Goal: Task Accomplishment & Management: Complete application form

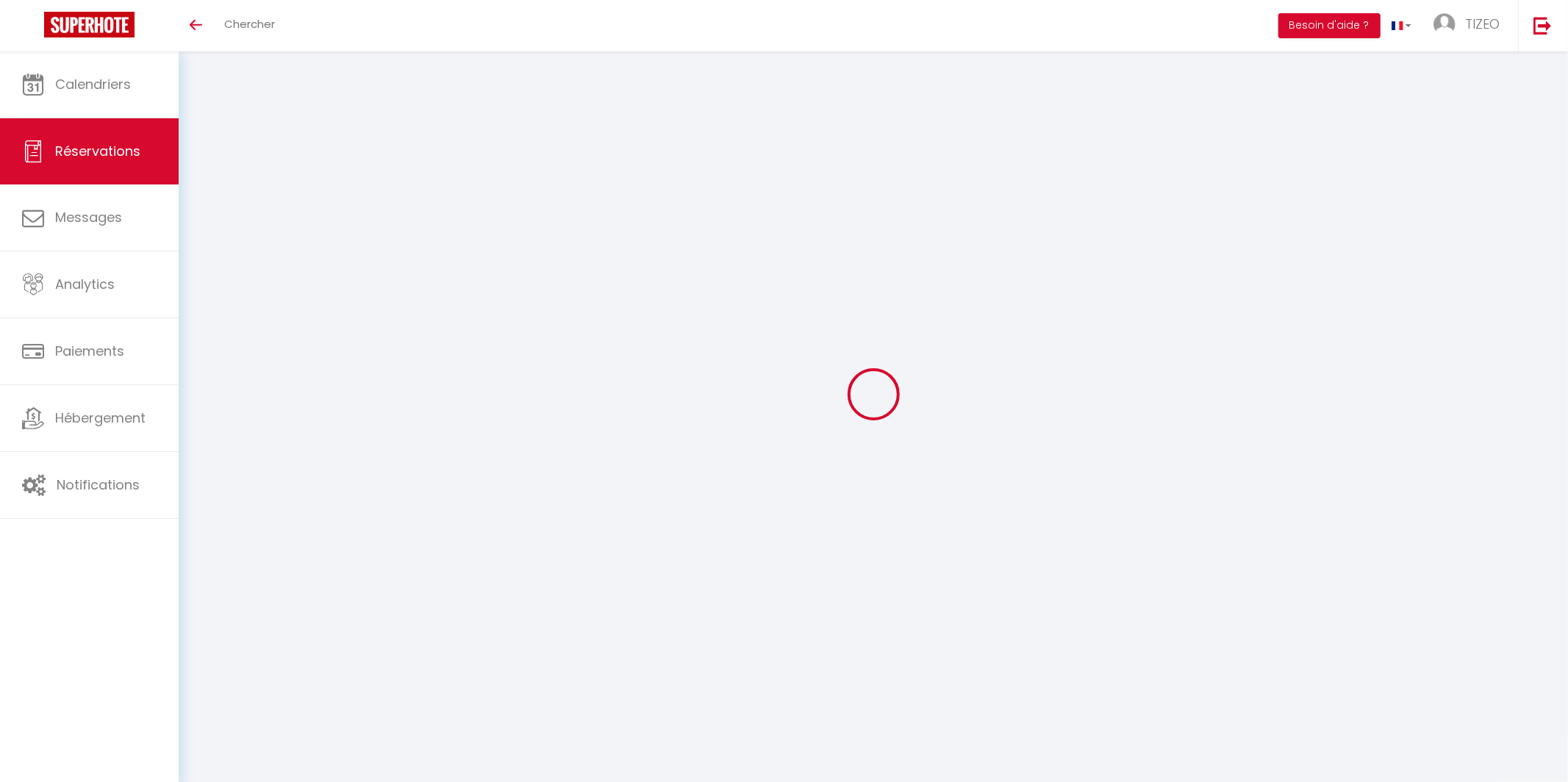
select select
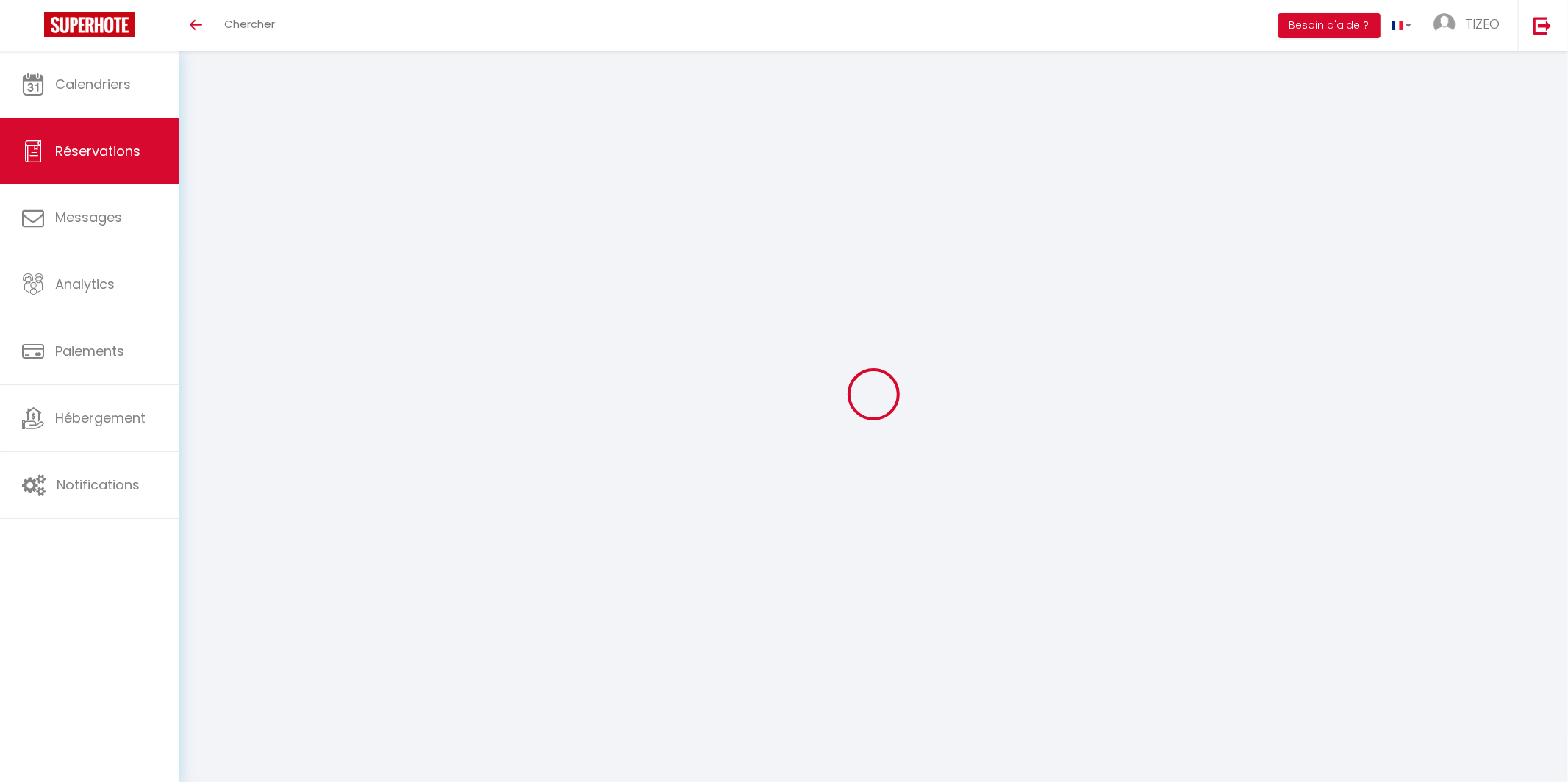
select select
checkbox input "false"
type input "Brémond"
type input "[PERSON_NAME]"
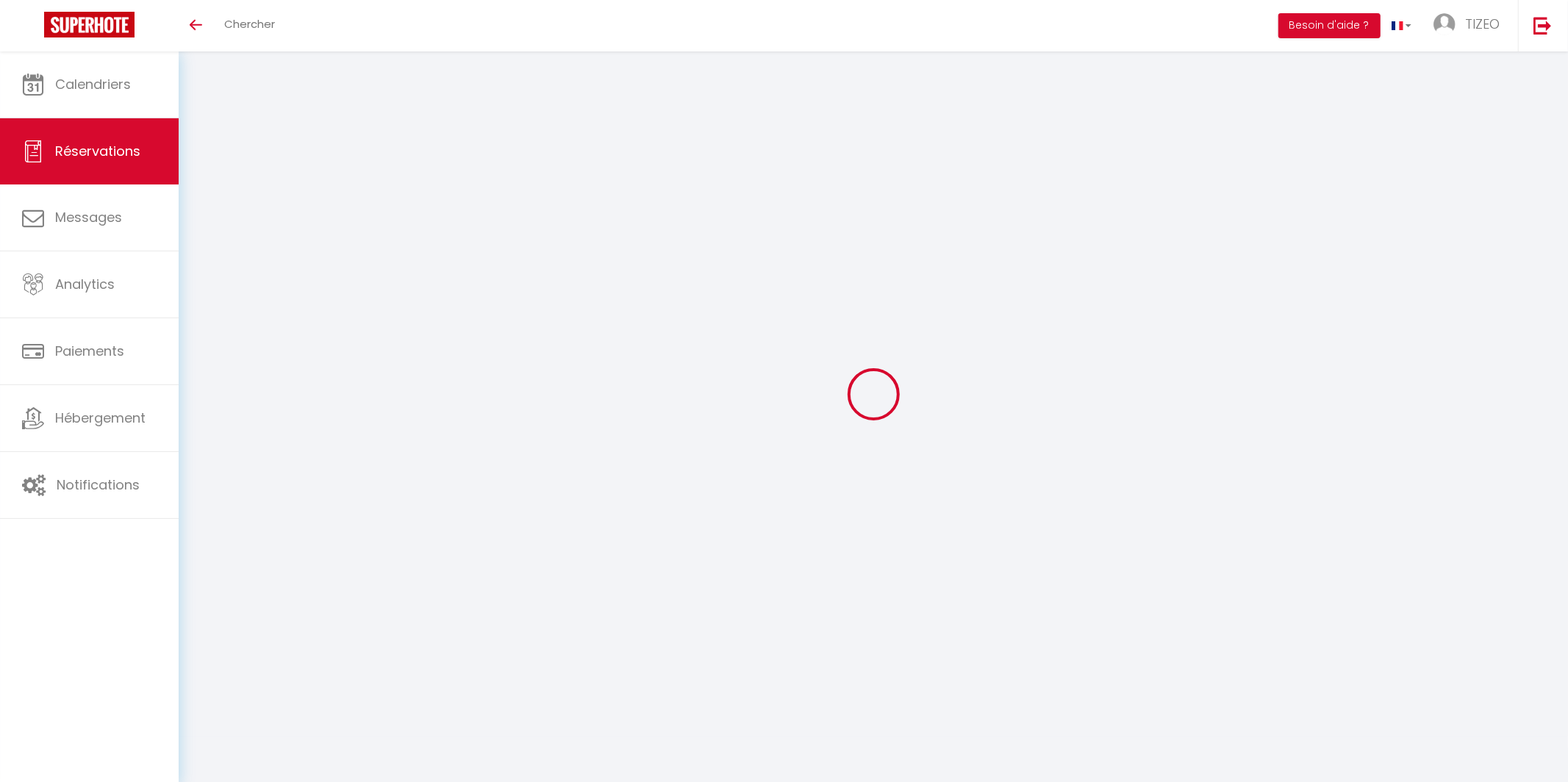
type input "[EMAIL_ADDRESS][DOMAIN_NAME]"
type input "[PHONE_NUMBER]"
select select "FR"
type input "7"
type input "30.95"
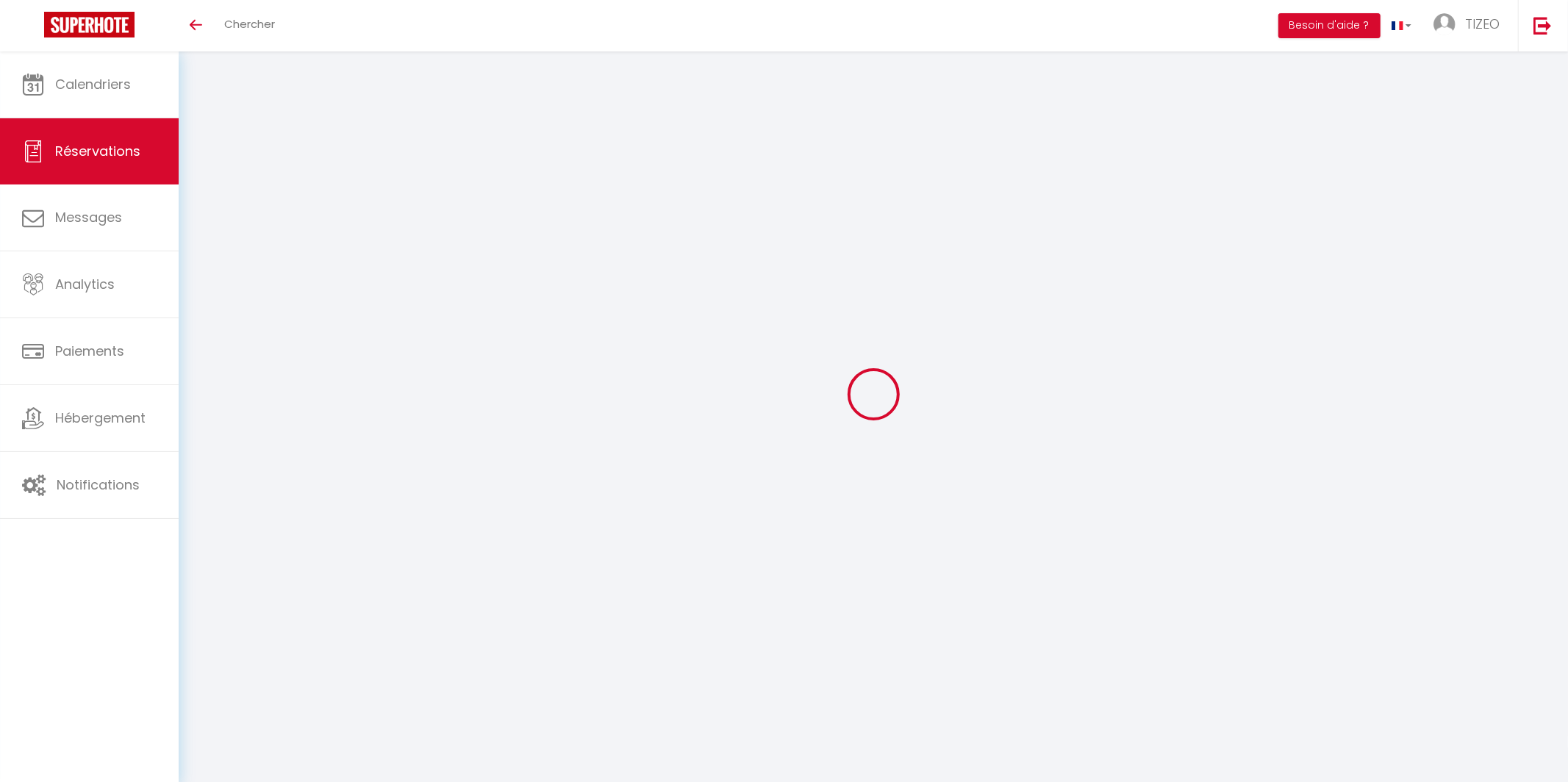
type input "2.61"
select select "69963"
select select "1"
select select
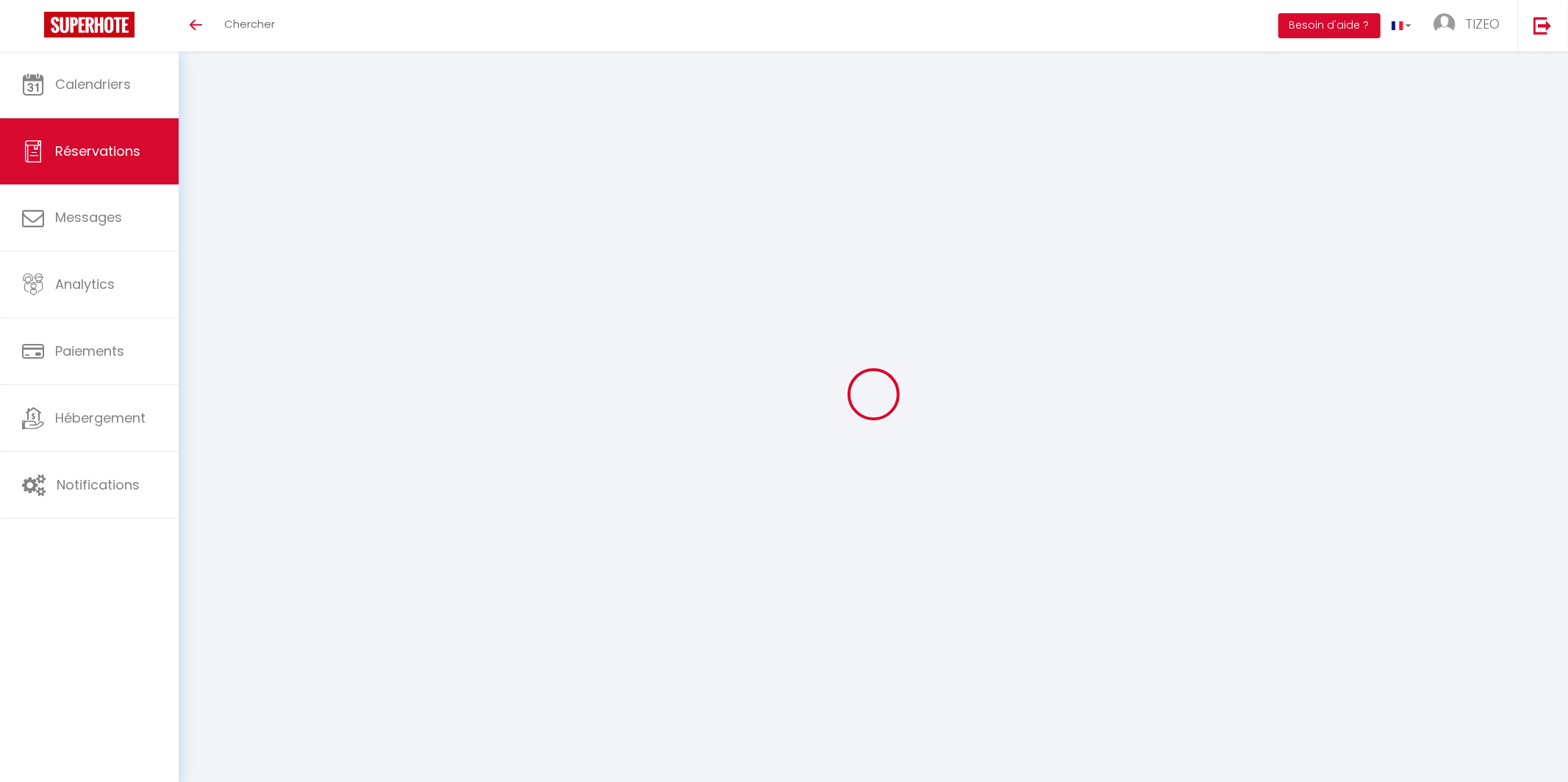
type input "3"
select select "12"
select select
type input "145.08"
checkbox input "false"
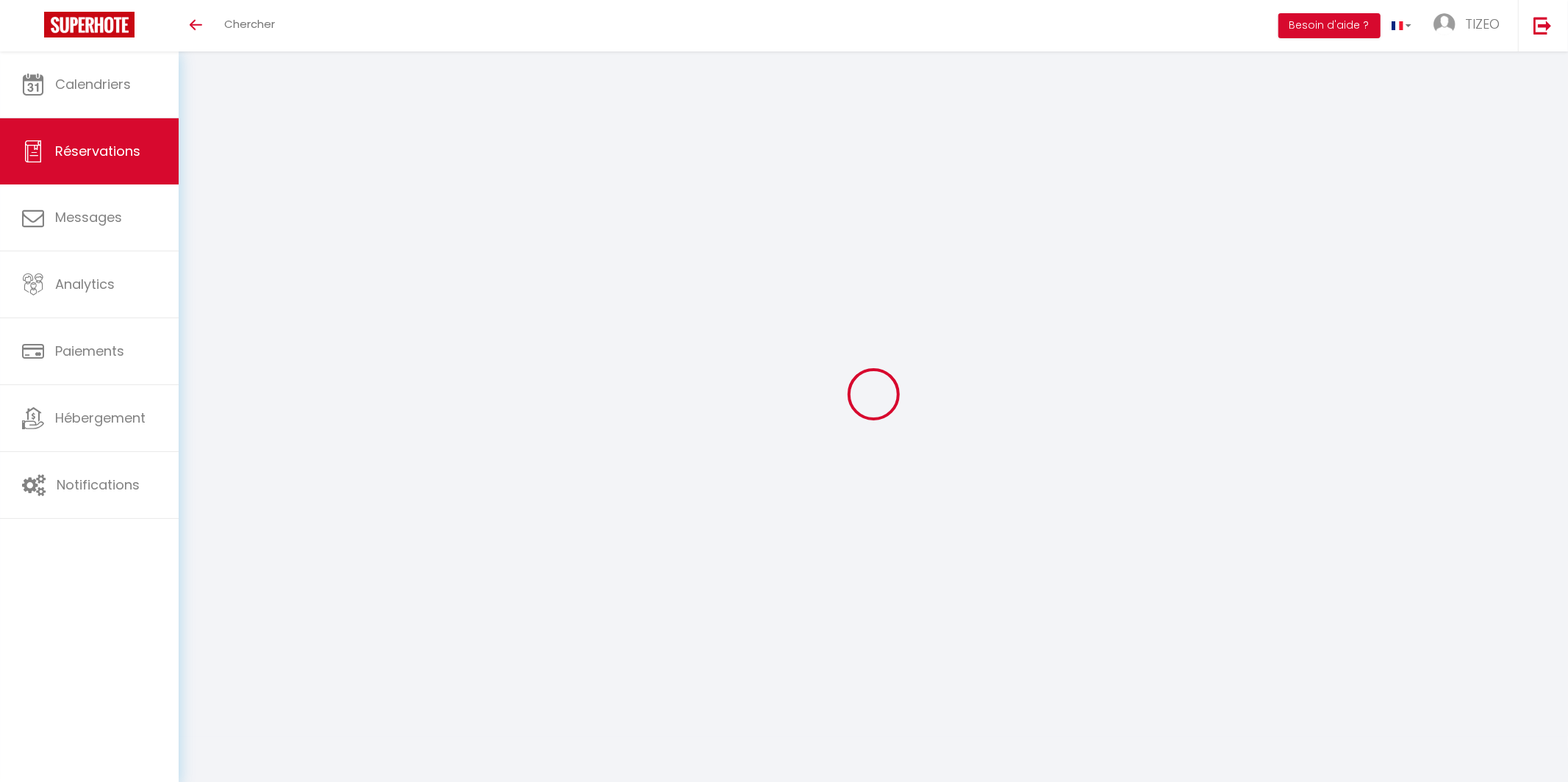
type input "0"
select select "2"
type input "0"
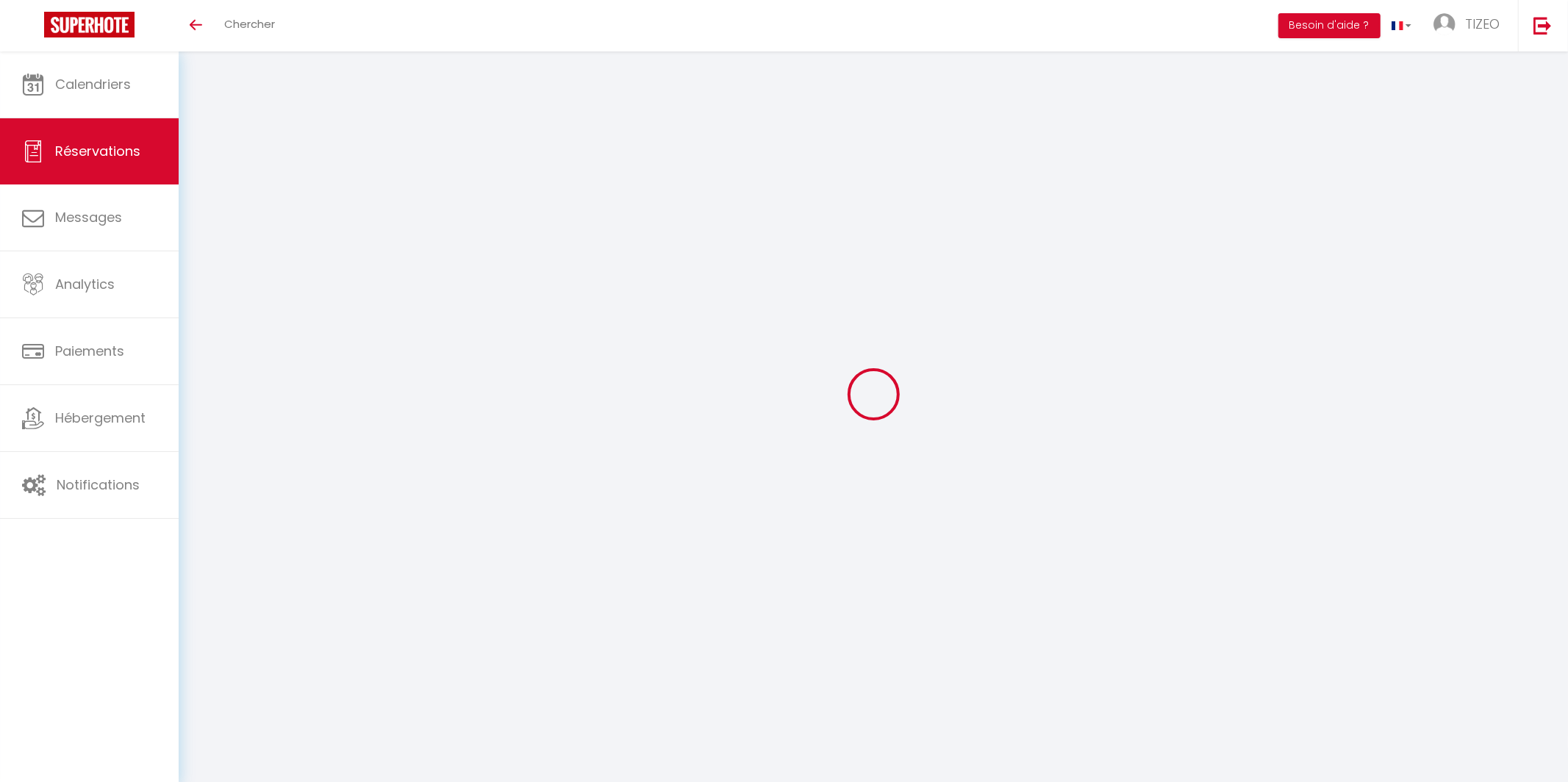
select select
select select "14"
checkbox input "false"
select select
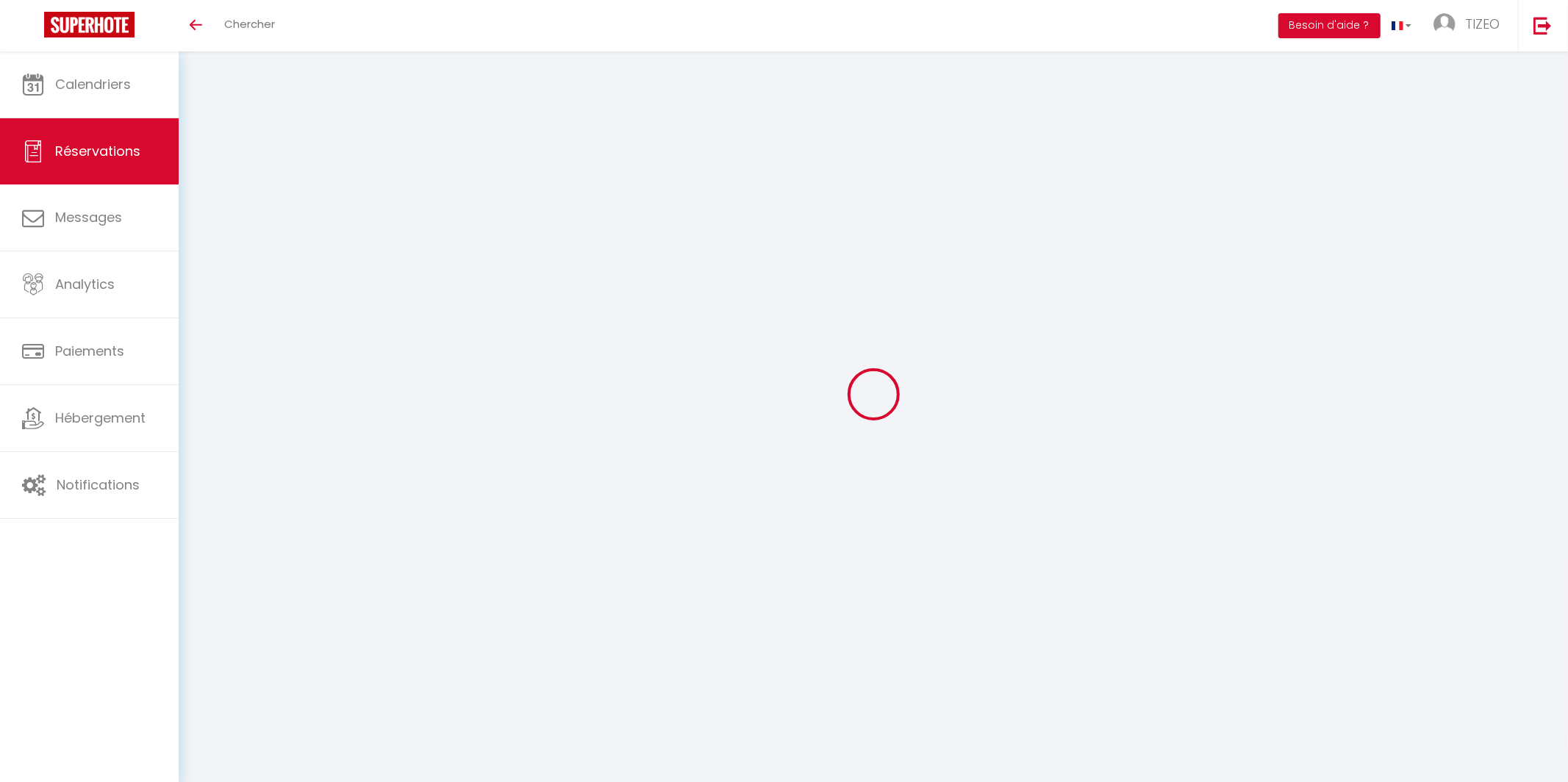
select select
checkbox input "false"
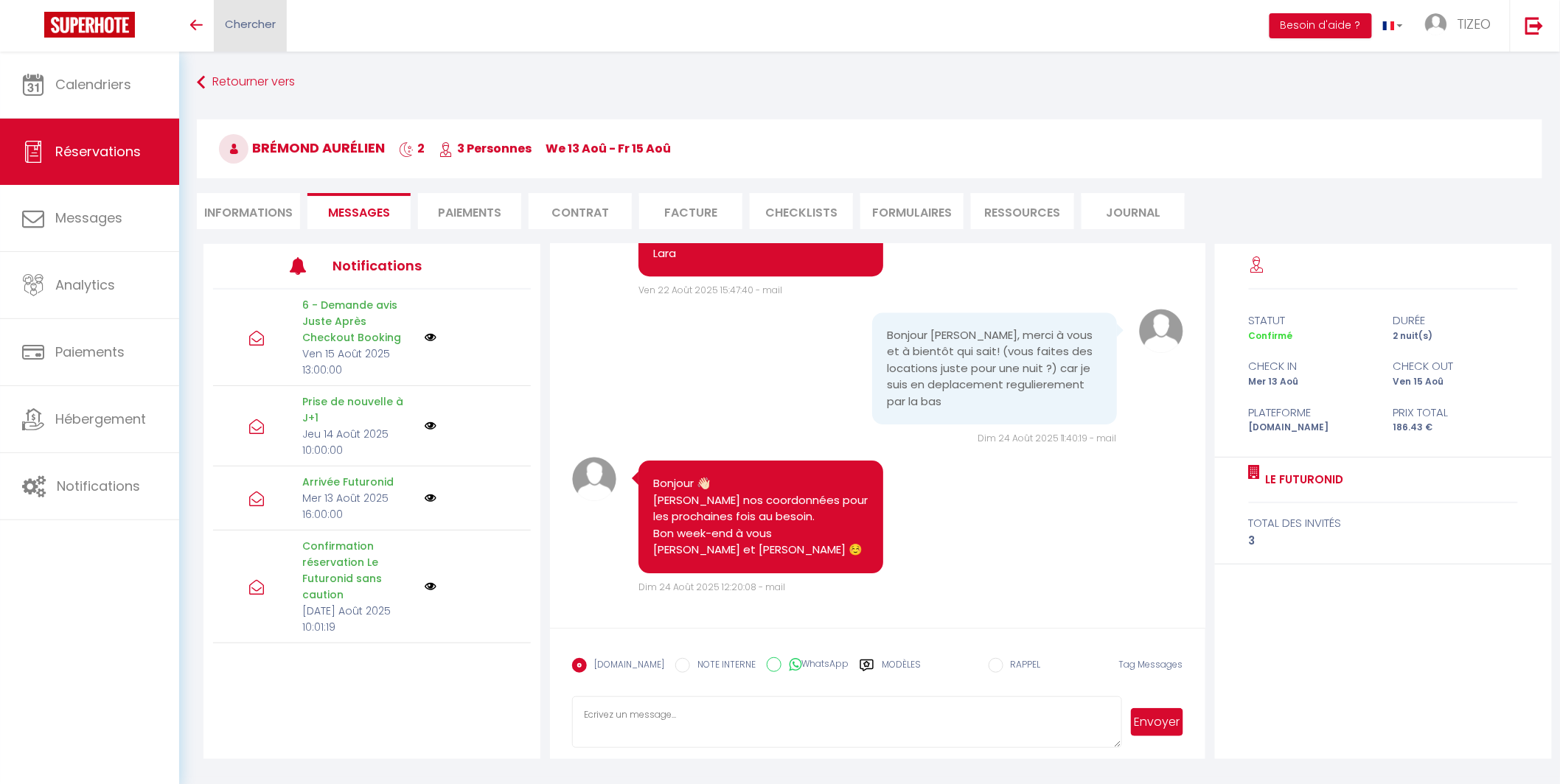
click at [248, 26] on span "Chercher" at bounding box center [250, 24] width 51 height 15
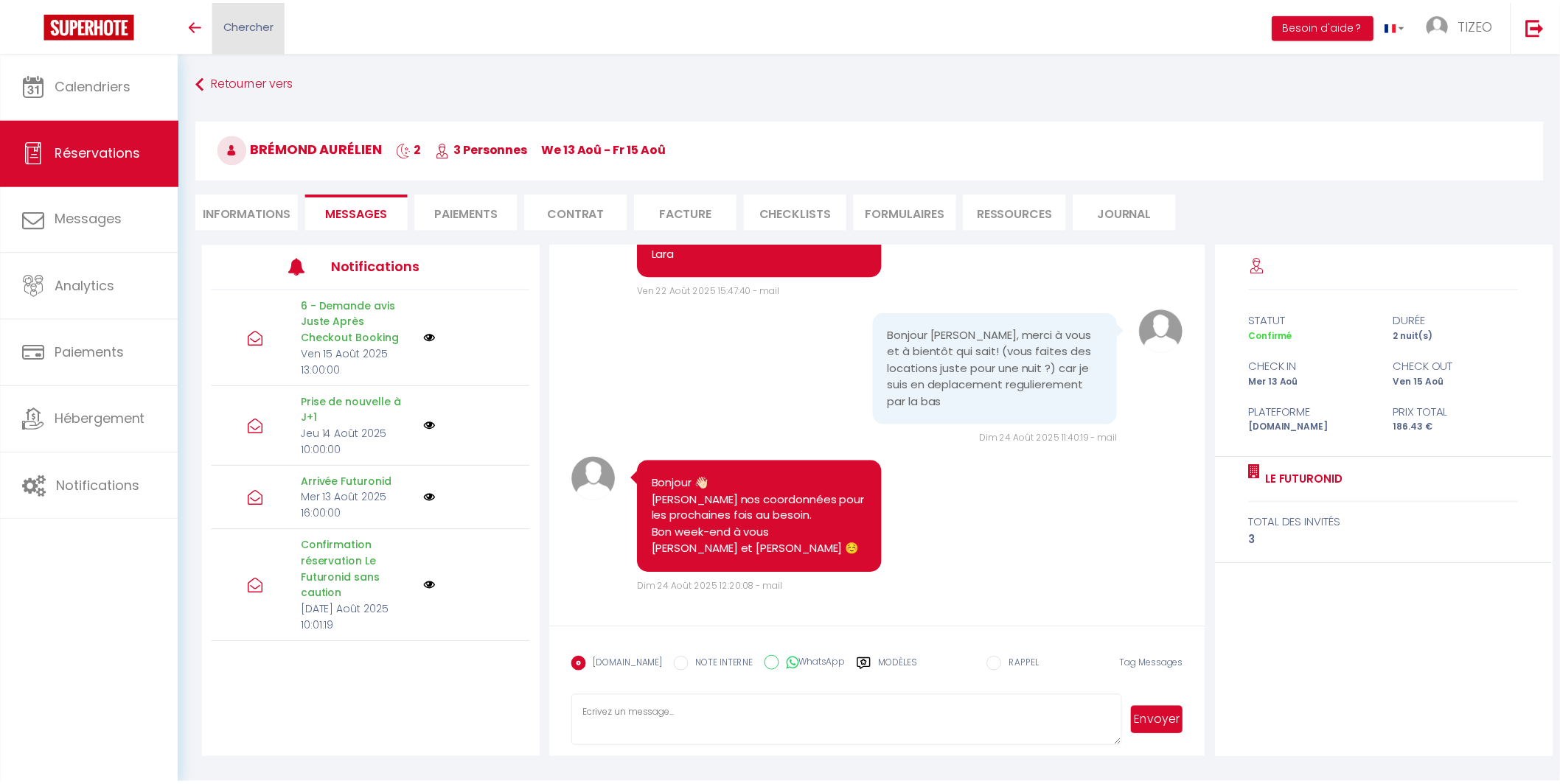
scroll to position [4313, 0]
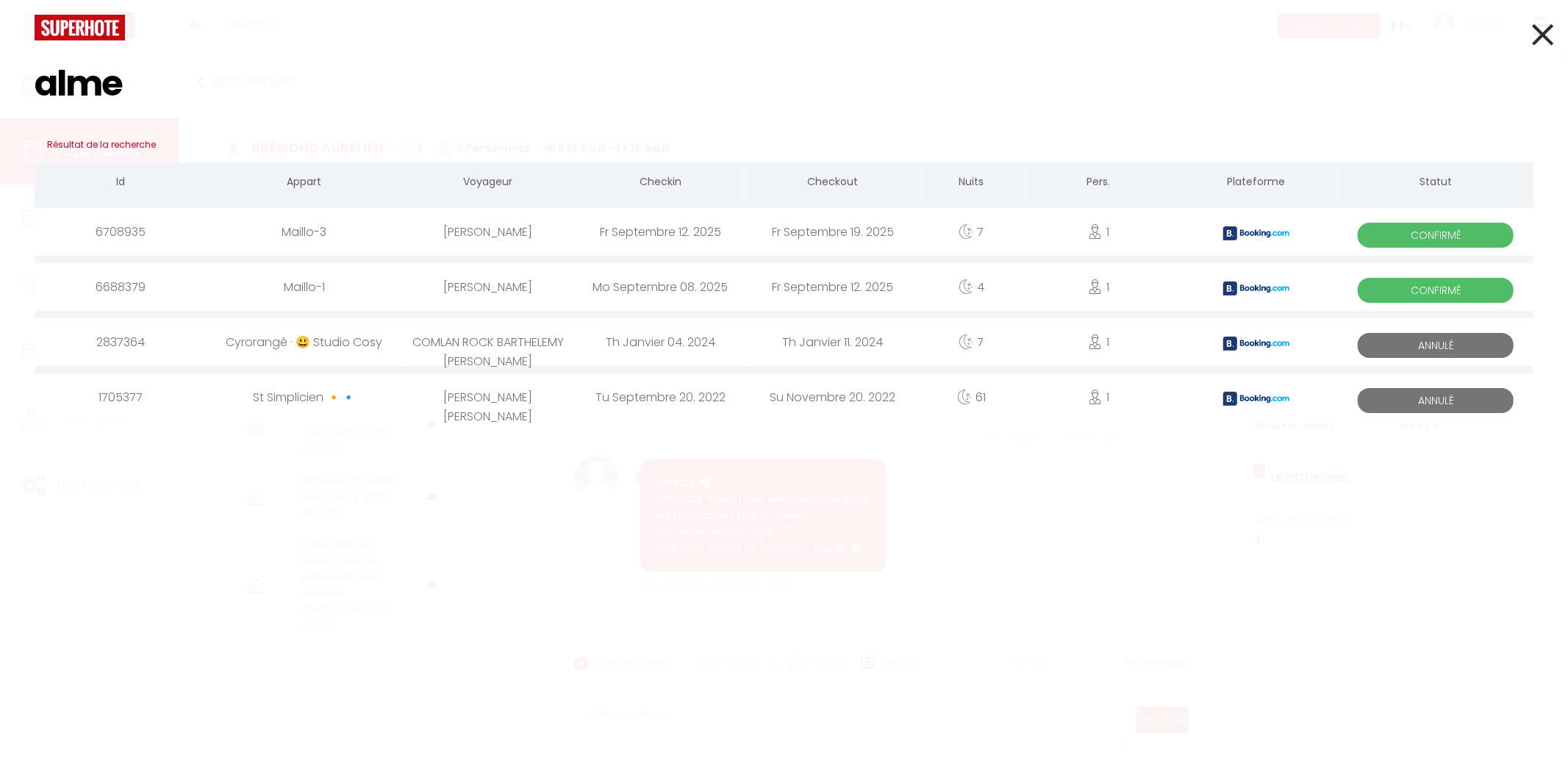
type input "alme"
click at [543, 230] on div "[PERSON_NAME]" at bounding box center [488, 232] width 172 height 48
select select
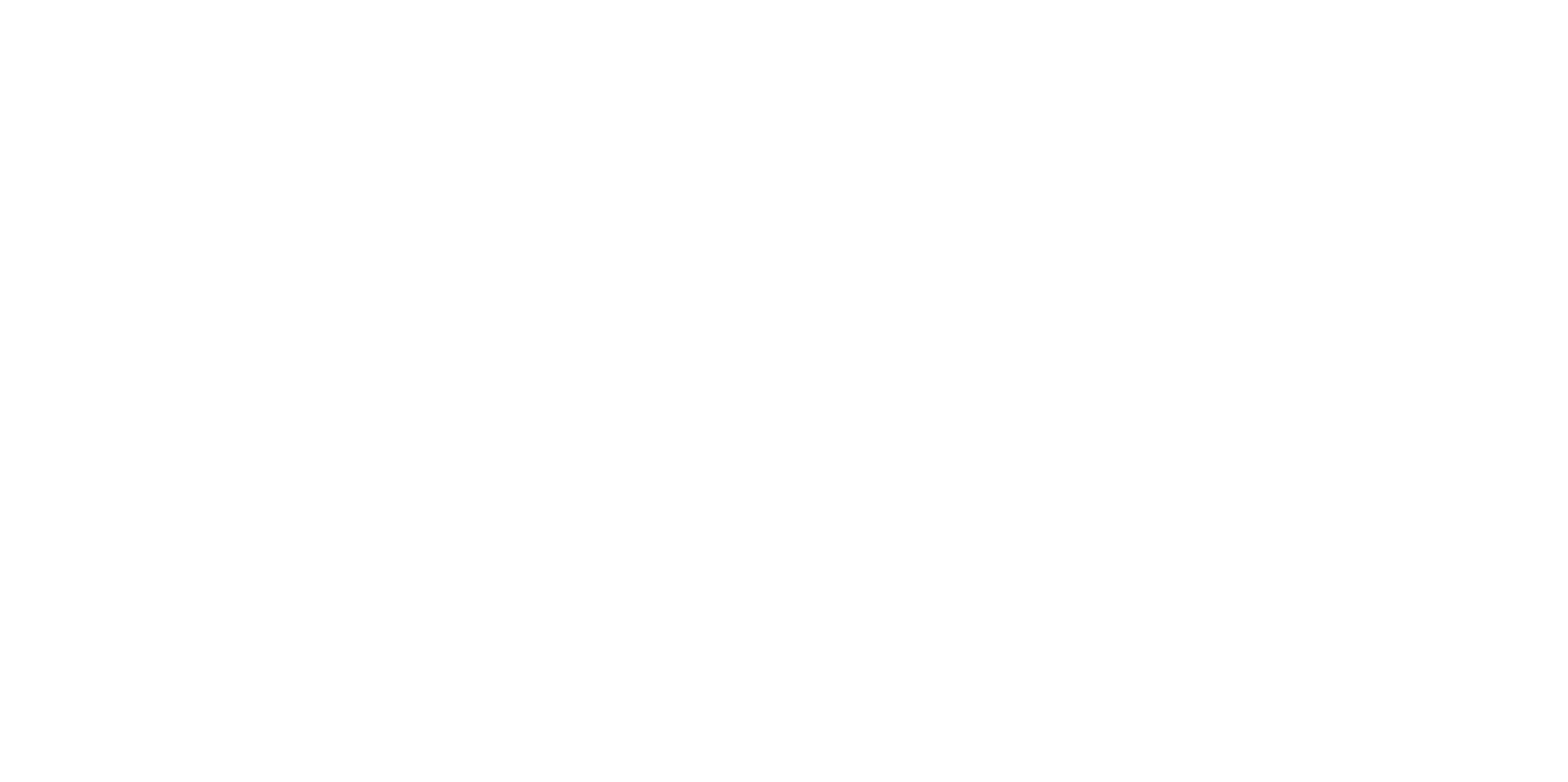
select select
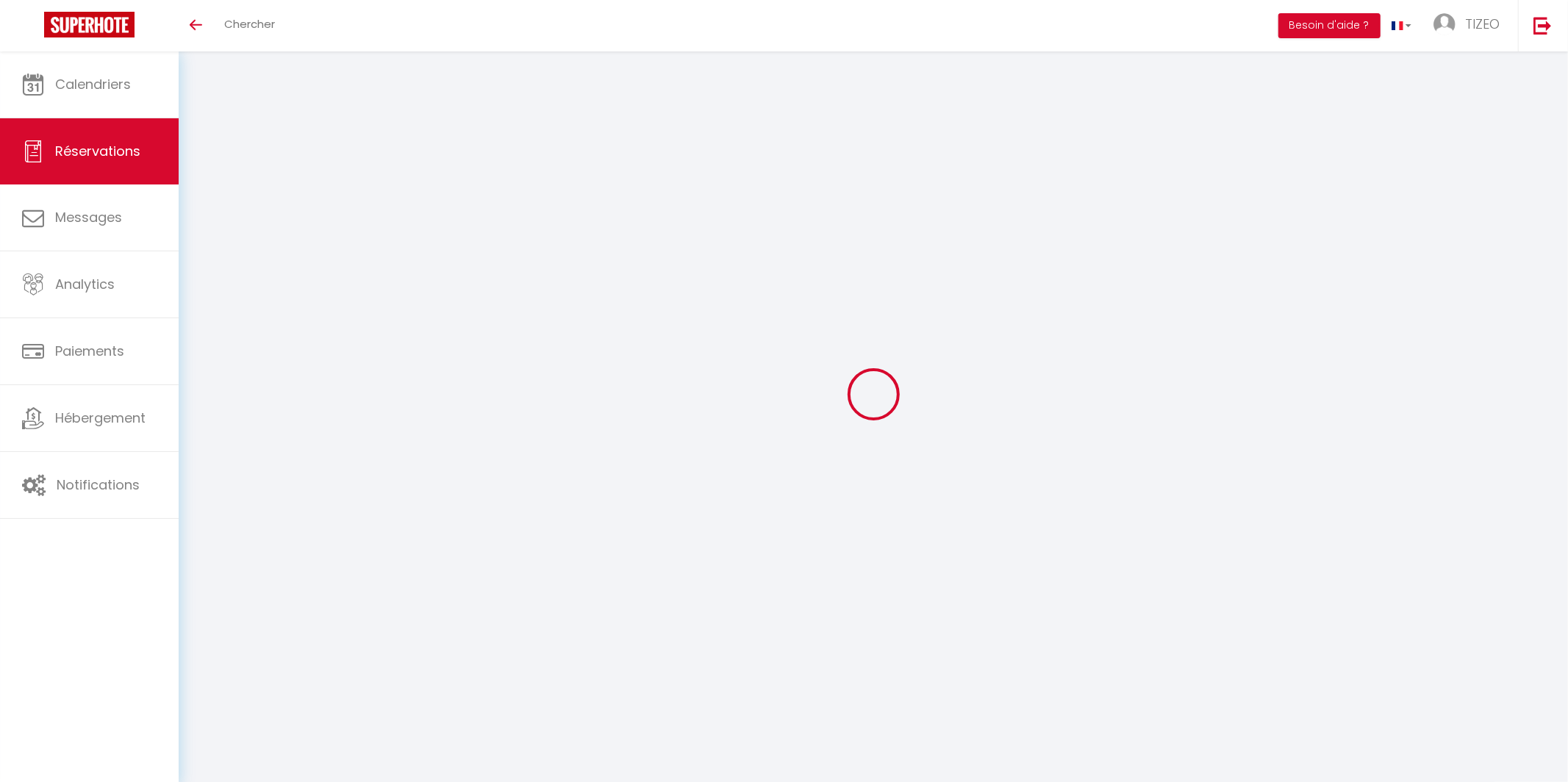
select select
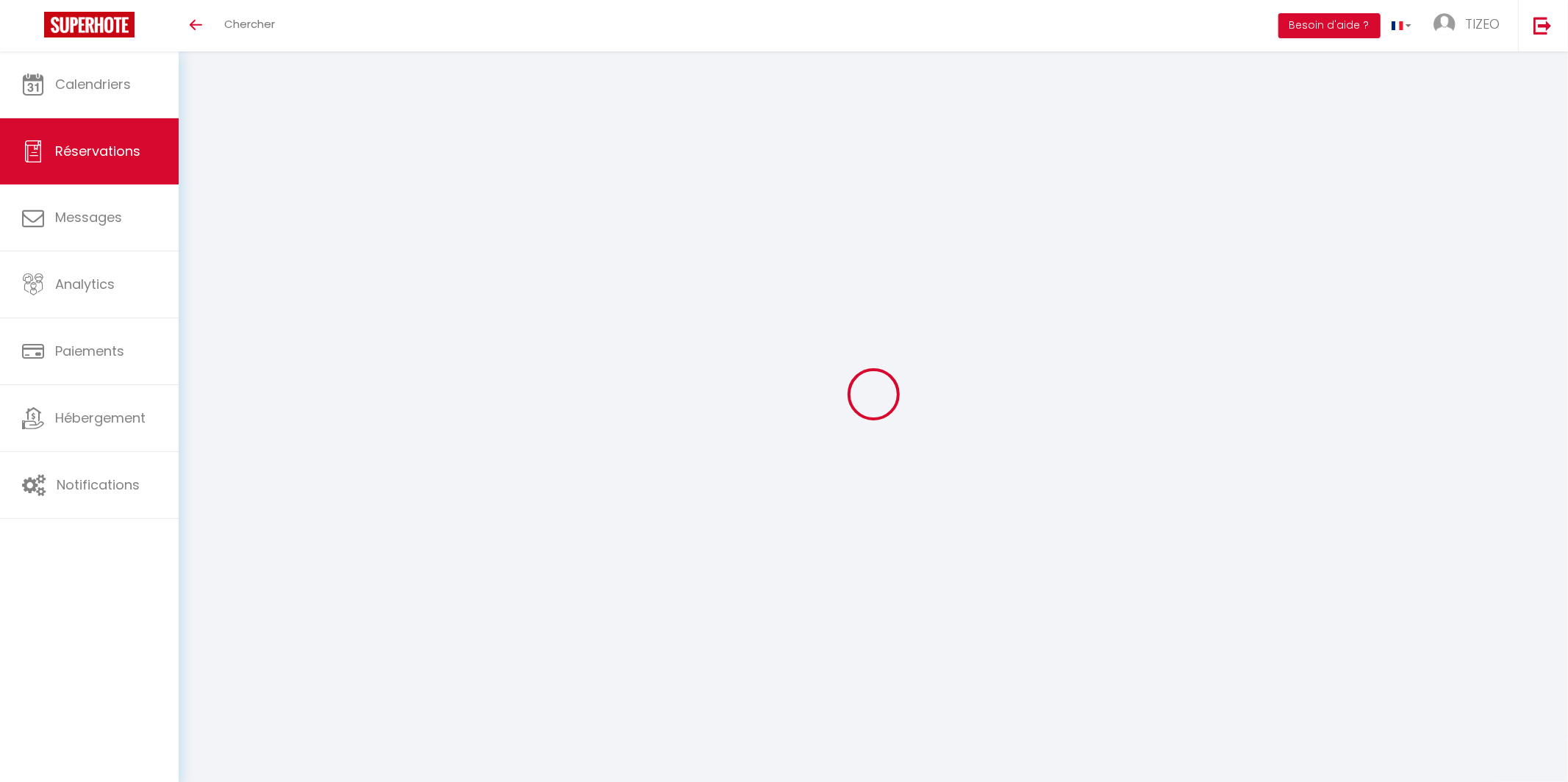
select select
checkbox input "false"
select select
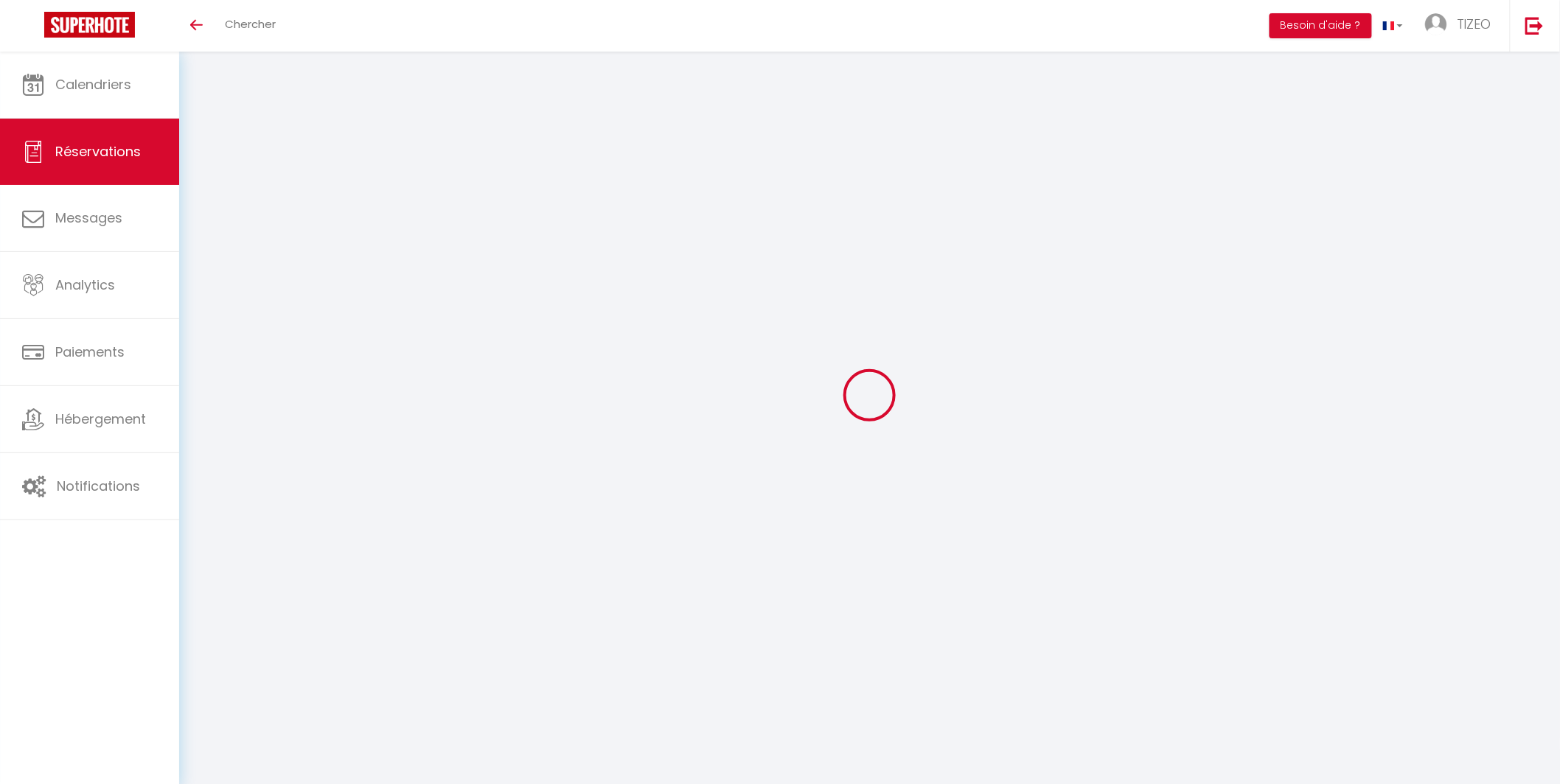
select select
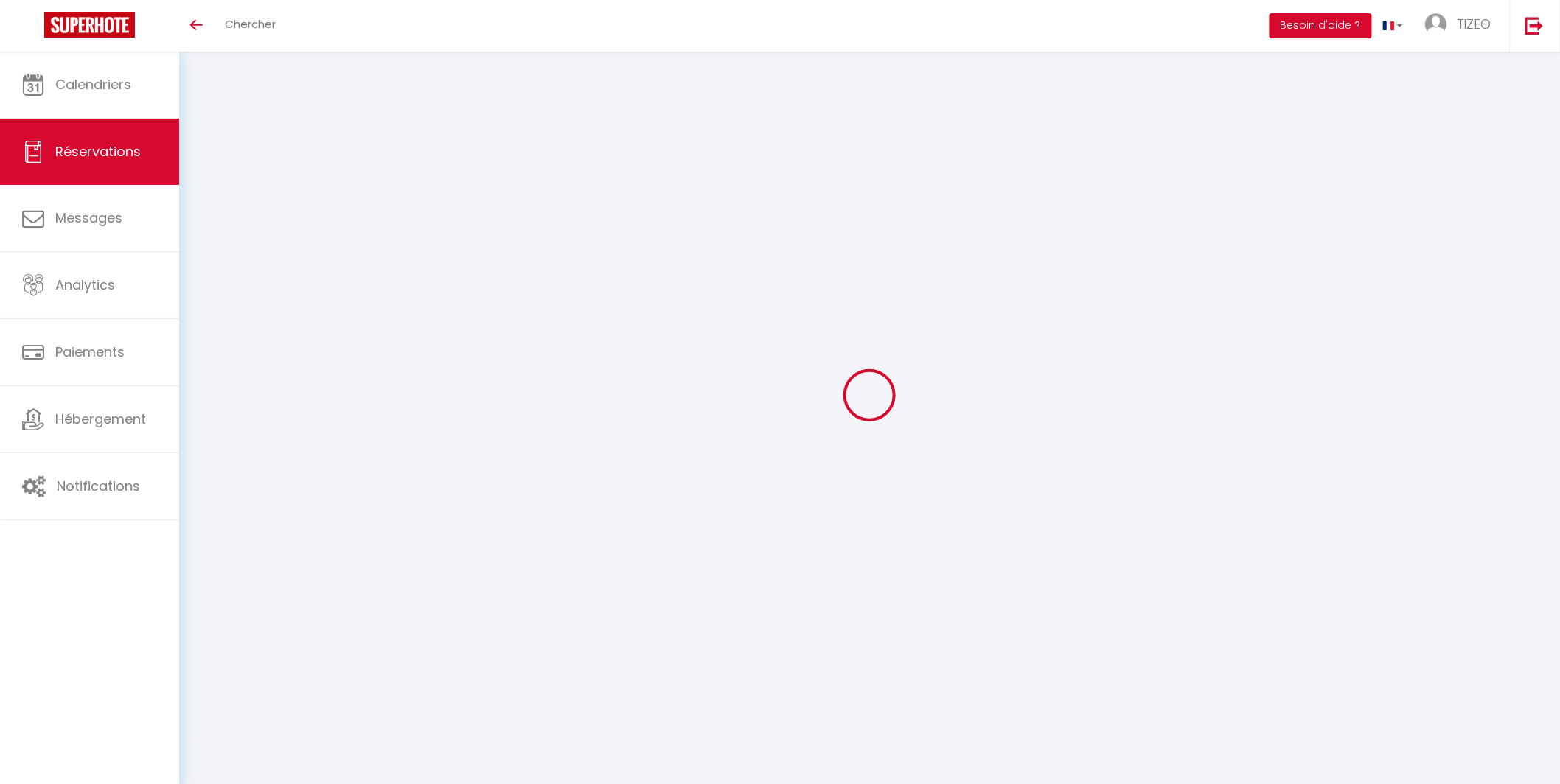
checkbox input "false"
type input "Almerio"
type input "Randrianantoanina"
type input "arandr.787243@guest.booking.com"
type input "+33647060855"
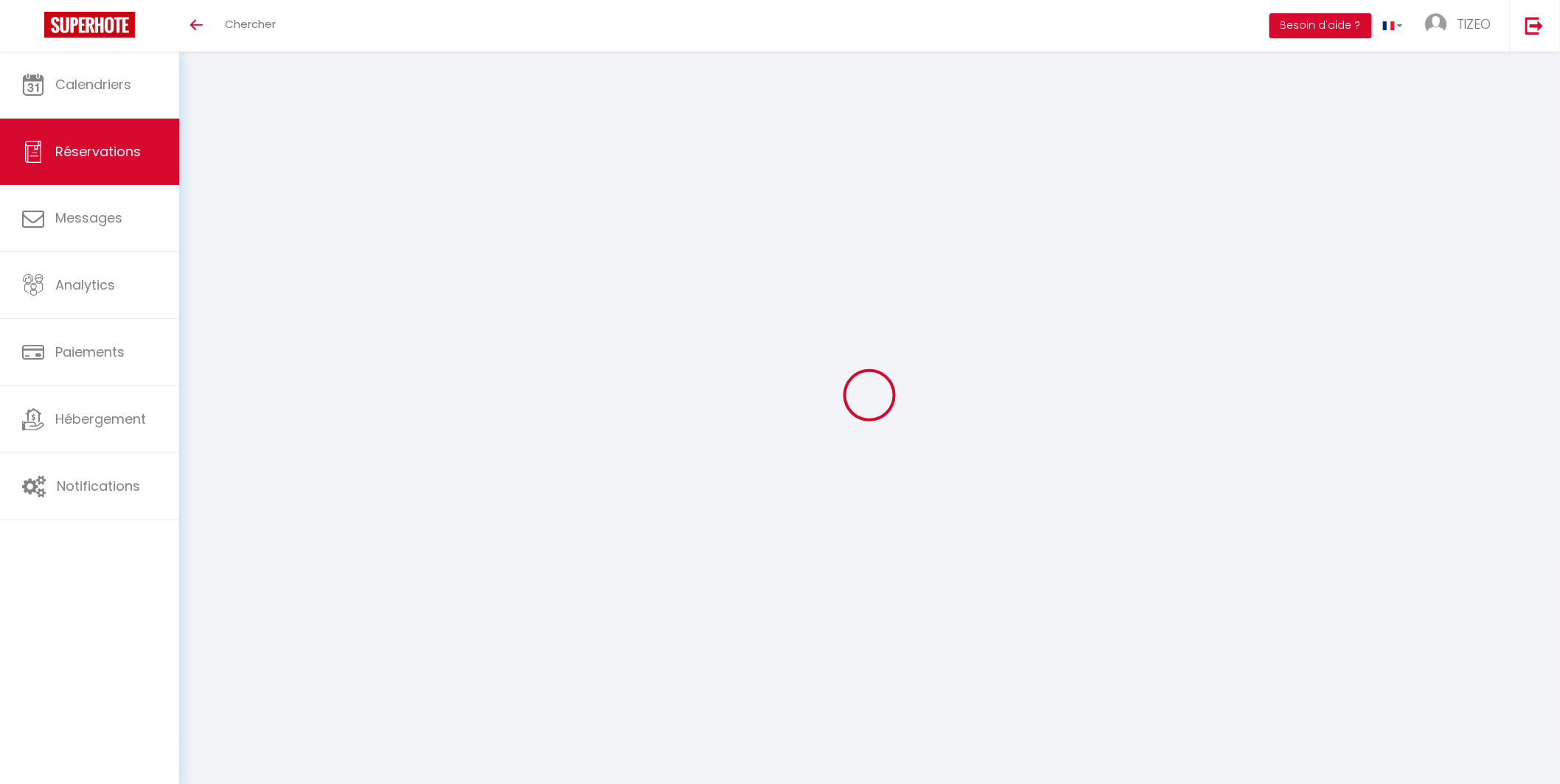
type input "."
select select "FR"
type input "15"
type input "72.59"
type input "6.14"
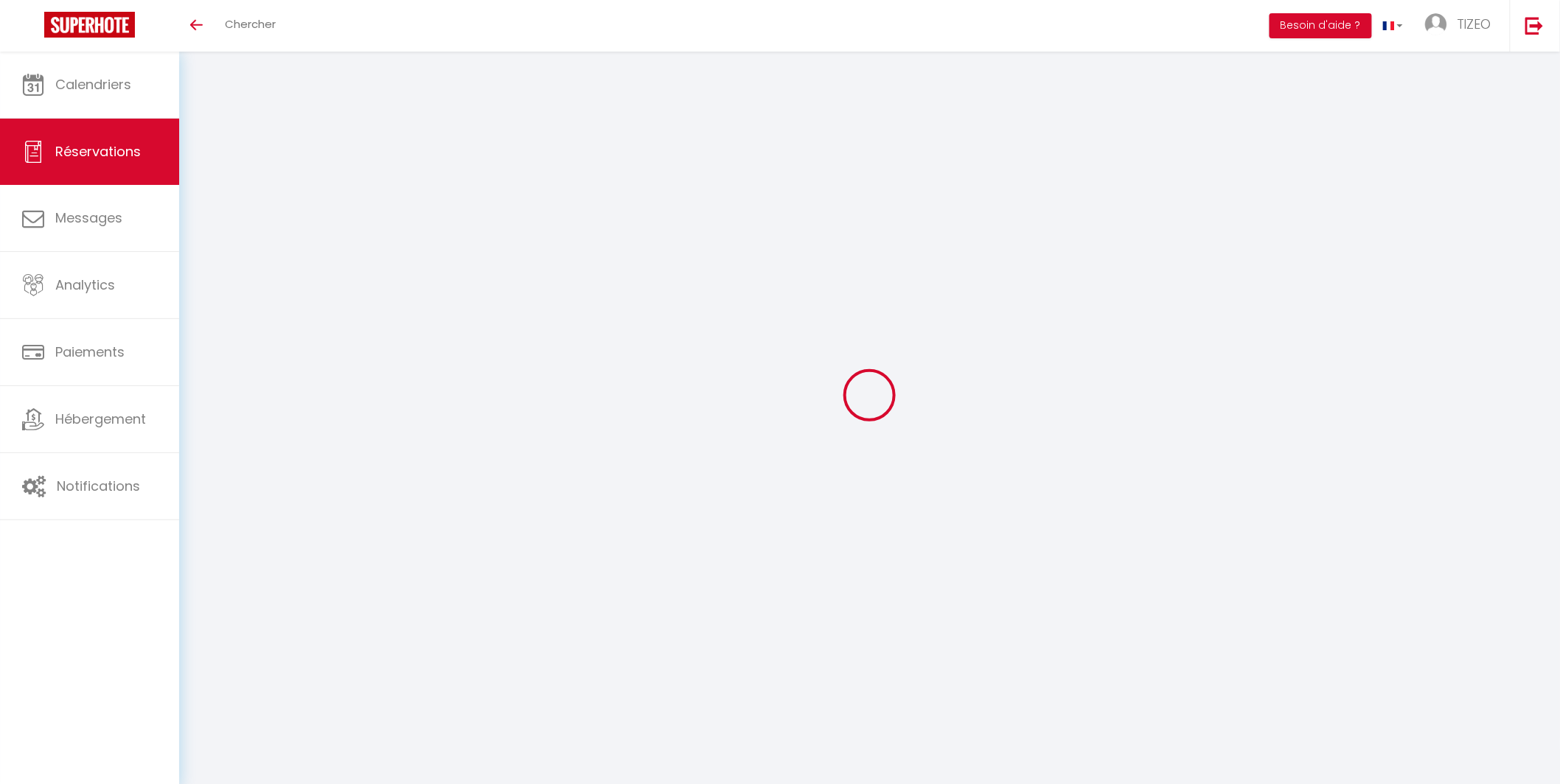
select select "68338"
select select "1"
select select
type input "1"
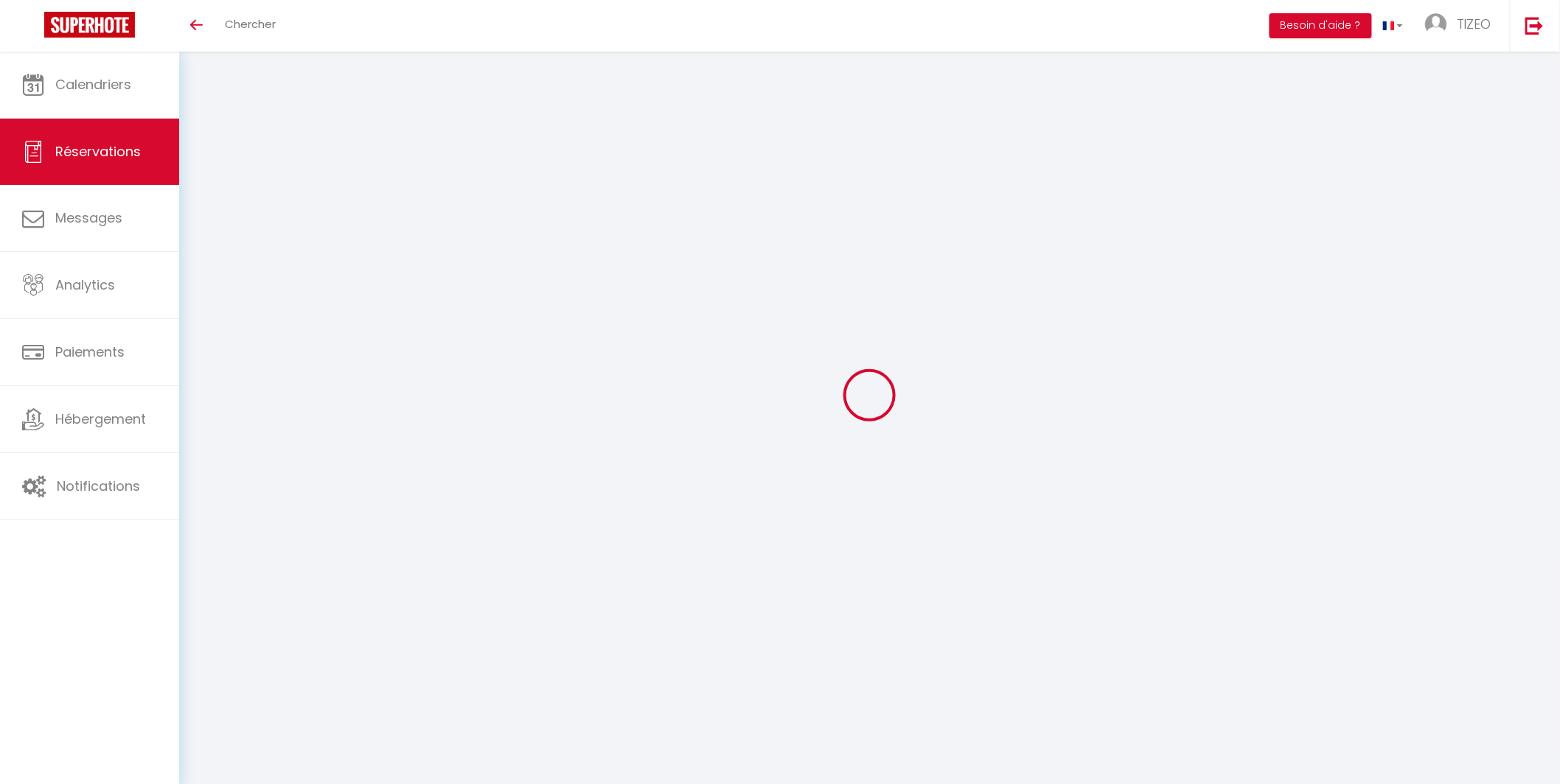
select select "12"
select select
type input "377"
checkbox input "false"
type input "0"
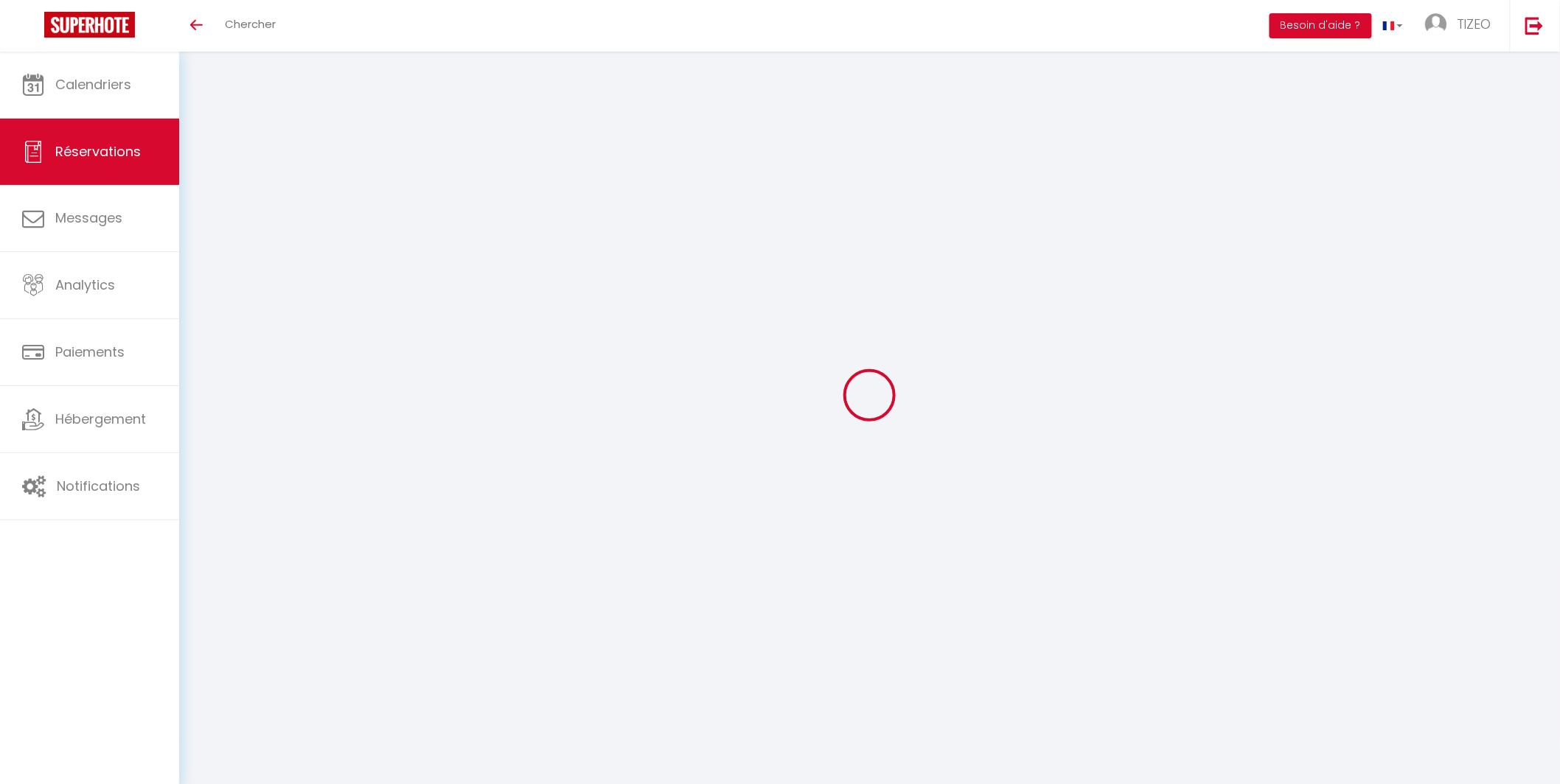
select select "2"
type input "0"
select select
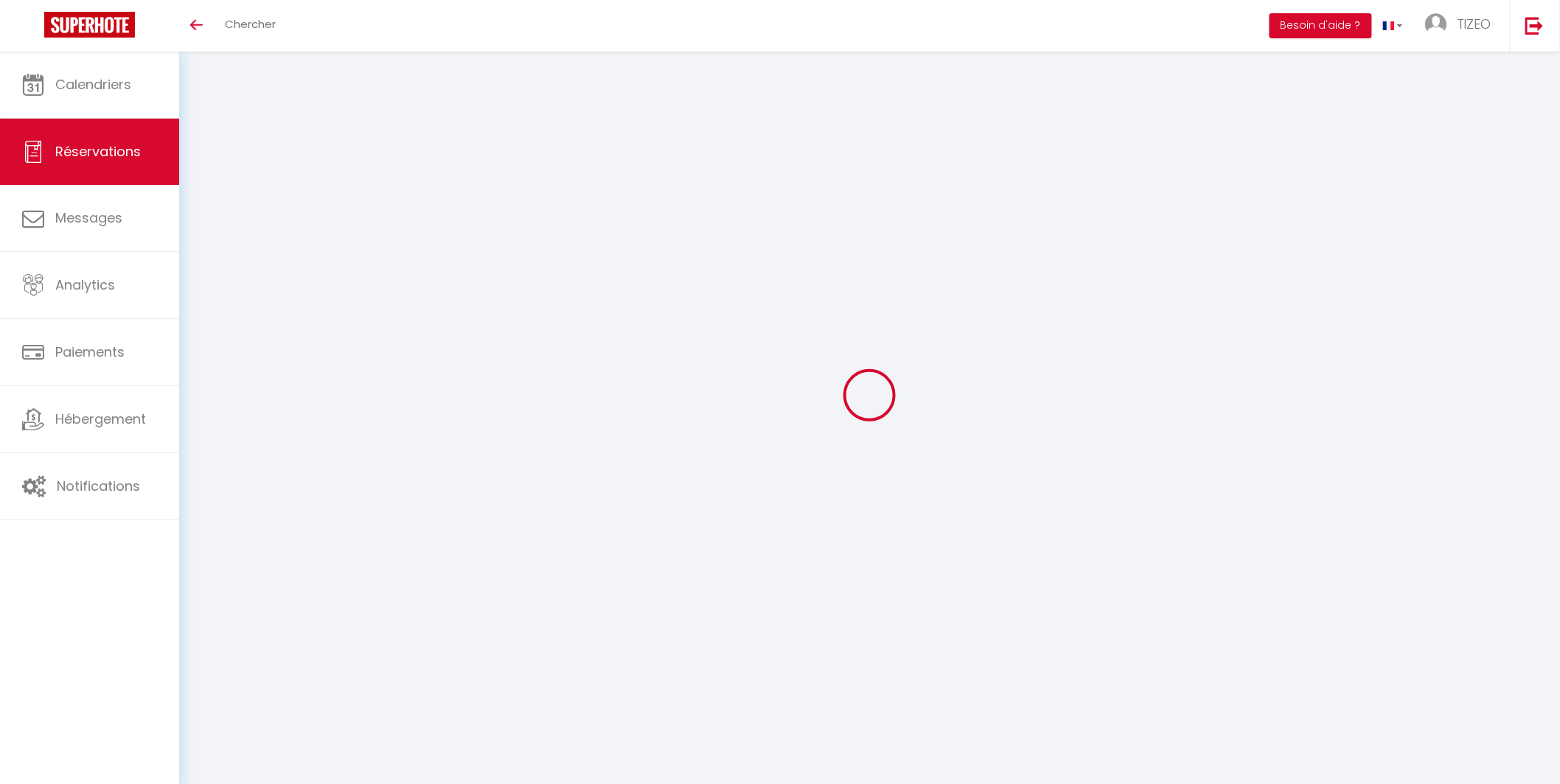
select select
select select "14"
checkbox input "false"
select select
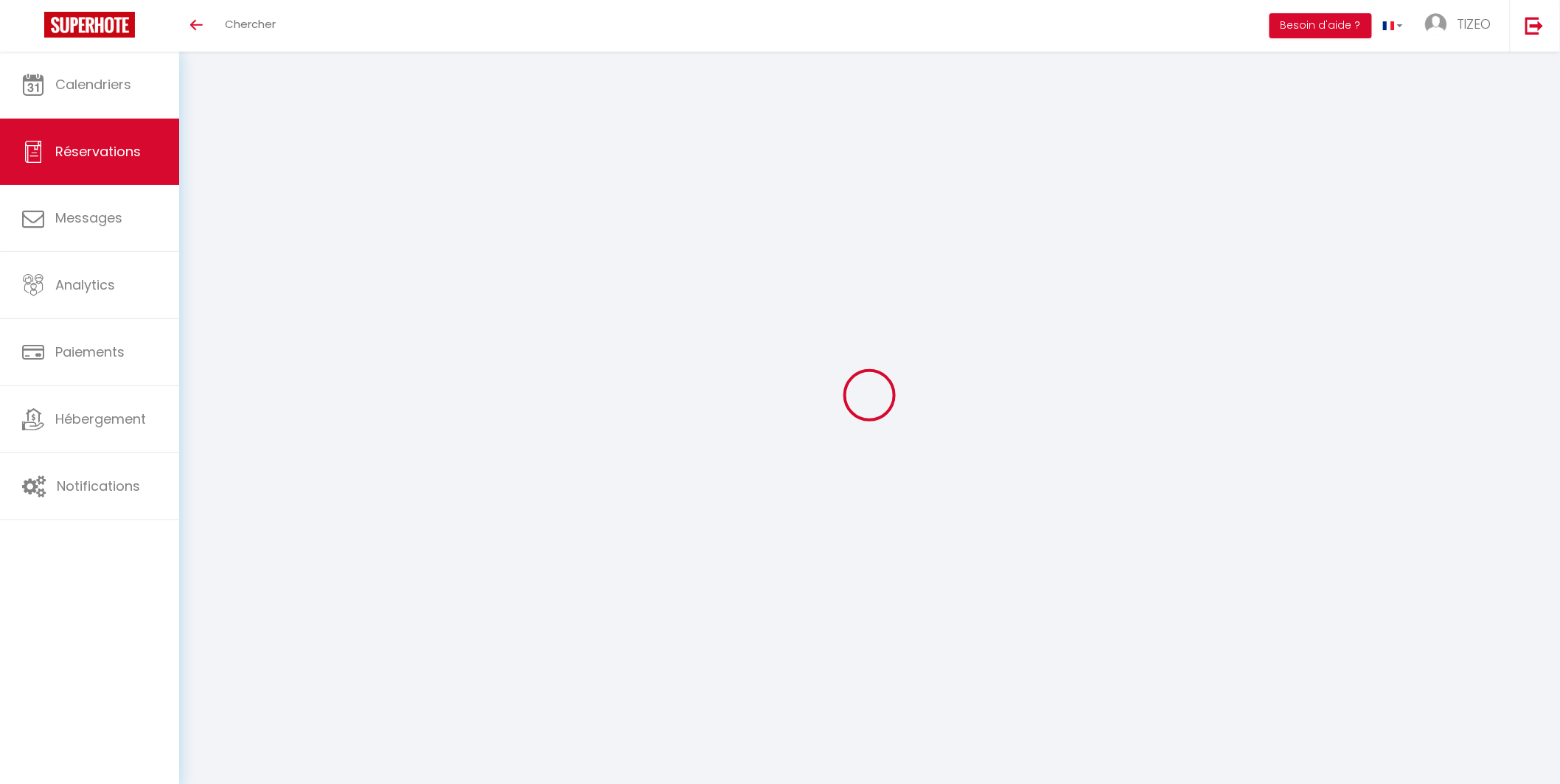
checkbox input "false"
select select
checkbox input "false"
type textarea "** THIS RESERVATION HAS BEEN PRE-PAID ** BOOKING NOTE : Payment charge is EUR 6…"
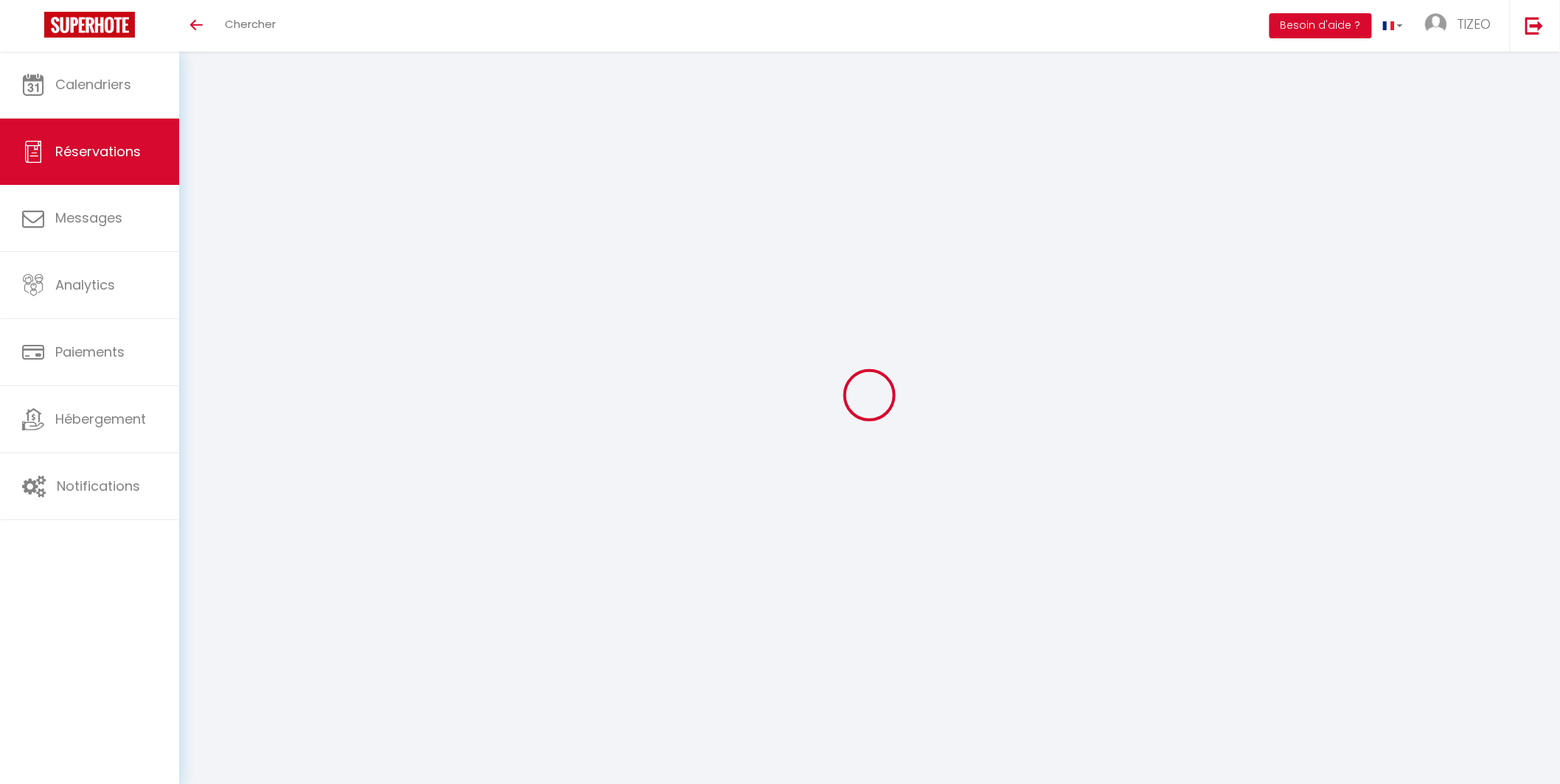
type input "35"
type input "11.31"
select select
checkbox input "false"
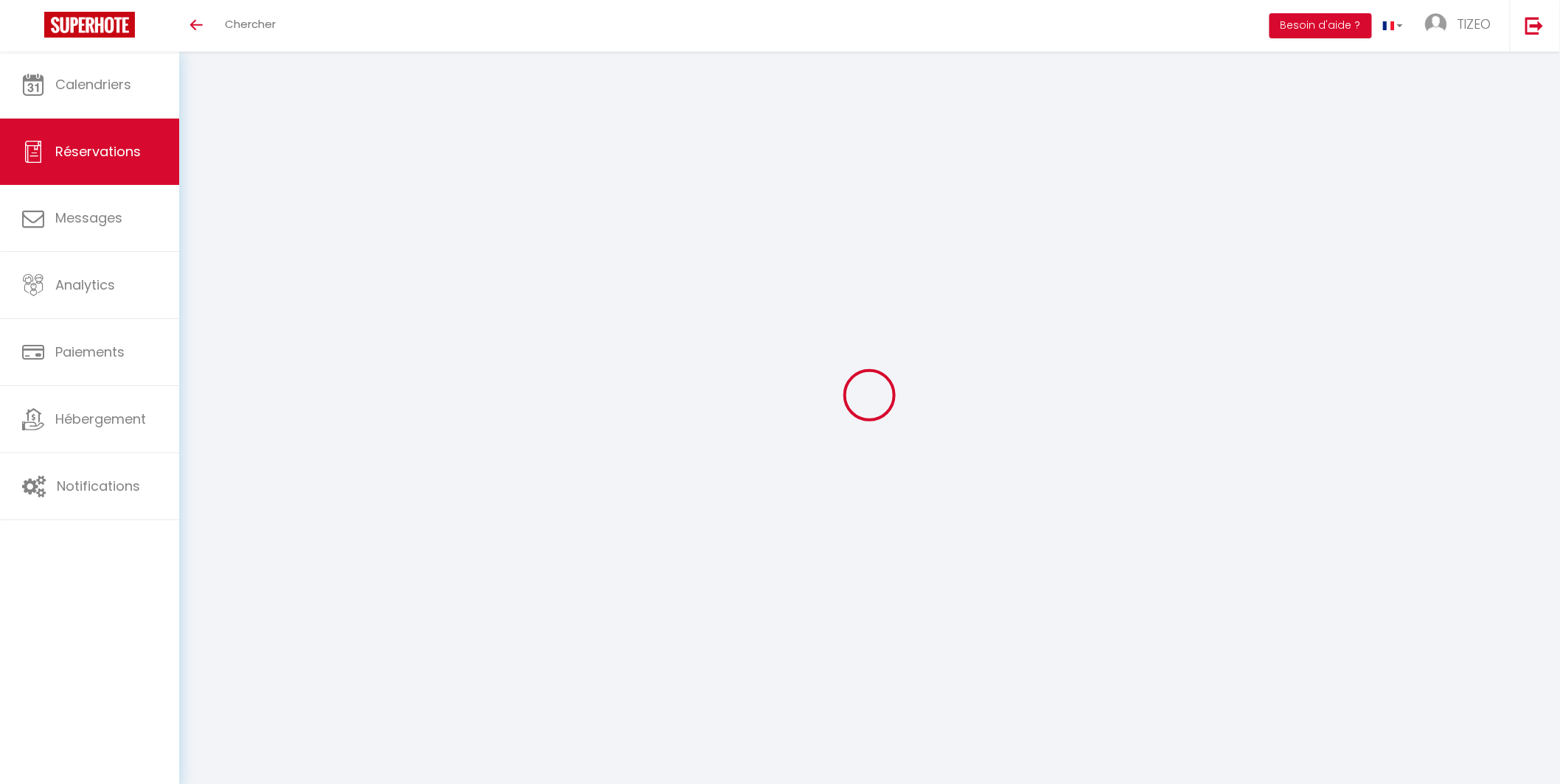
select select
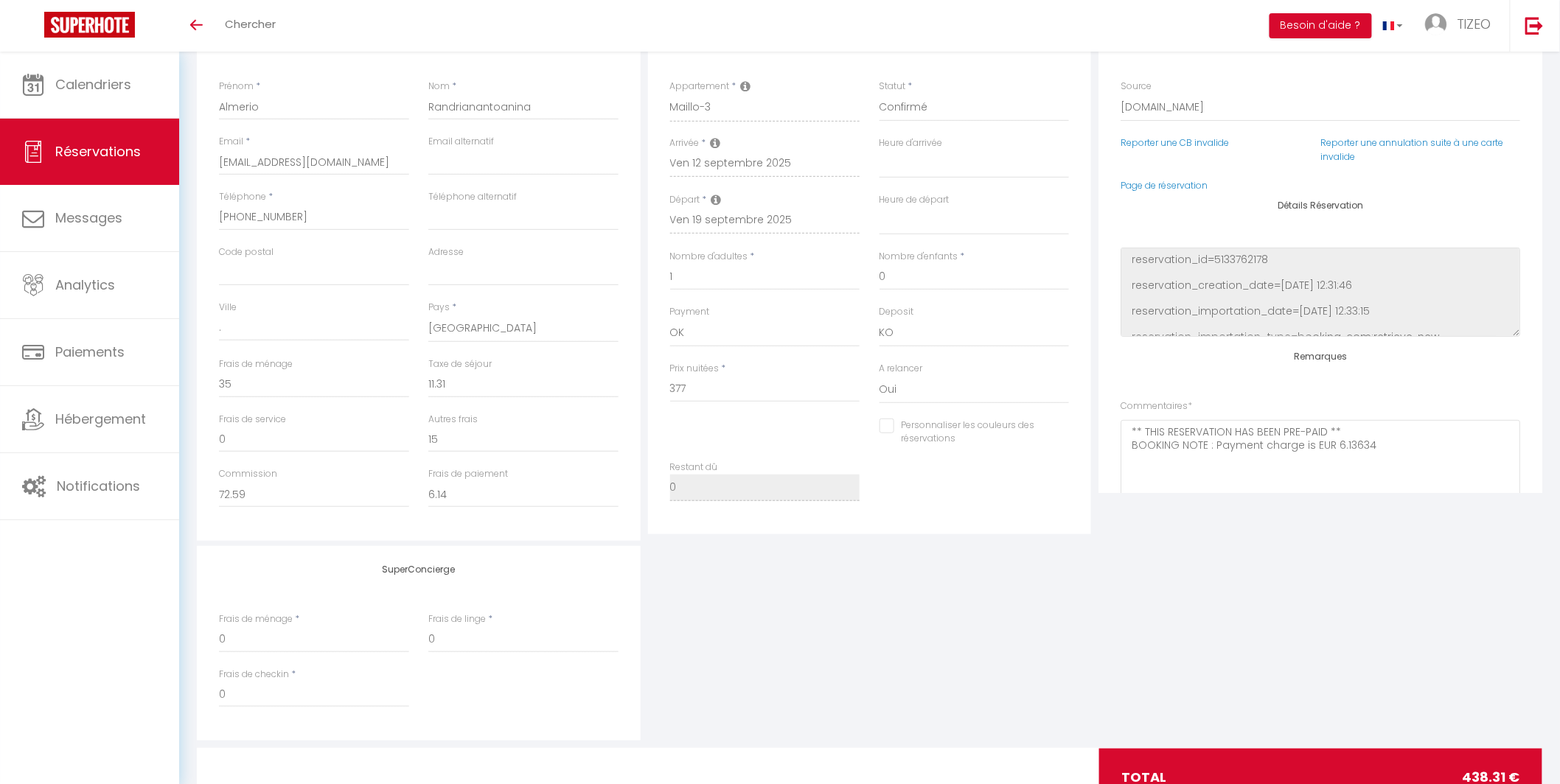
scroll to position [217, 0]
